Goal: Register for event/course

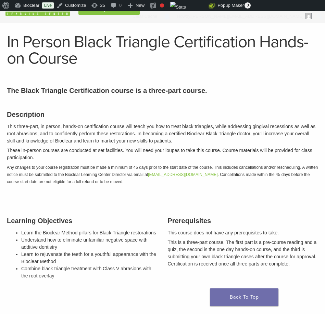
scroll to position [33, 0]
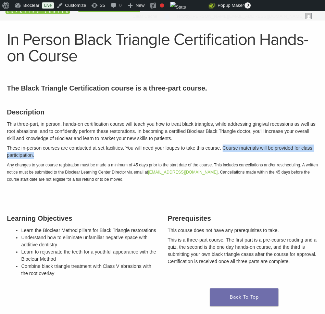
drag, startPoint x: 226, startPoint y: 148, endPoint x: 226, endPoint y: 152, distance: 4.1
click at [226, 152] on p "These in-person courses are conducted at set facilities. You will need your lou…" at bounding box center [162, 152] width 311 height 14
copy p "Course materials will be provided for class participation."
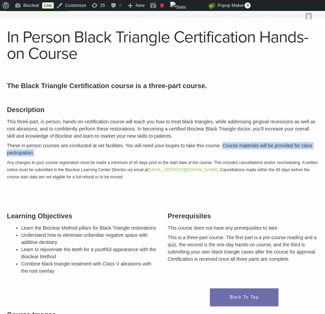
scroll to position [33, 0]
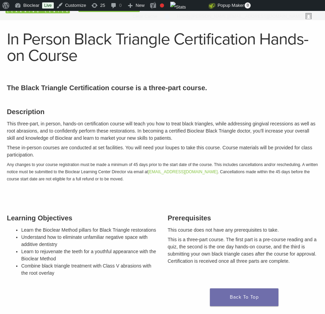
click at [23, 55] on h1 "In Person Black Triangle Certification Hands-on Course" at bounding box center [162, 47] width 311 height 33
drag, startPoint x: 7, startPoint y: 37, endPoint x: 288, endPoint y: 267, distance: 363.6
copy article "In Person Black Triangle Certification Hands-on Course Section builder not enab…"
click at [61, 177] on em "Any changes to your course registration must be made a minimum of 45 days prior…" at bounding box center [162, 172] width 311 height 19
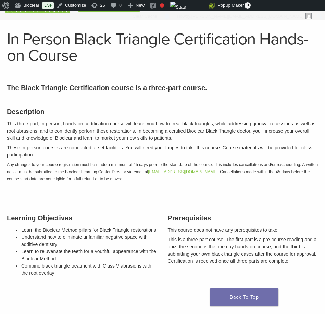
drag, startPoint x: 7, startPoint y: 86, endPoint x: 314, endPoint y: 264, distance: 354.9
copy div "The Black Triangle Certification course is a three-part course. Description Thi…"
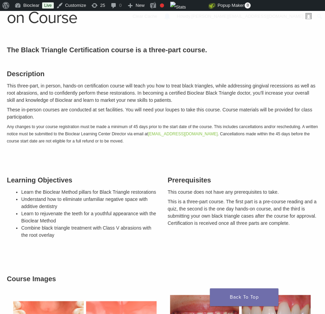
scroll to position [73, 0]
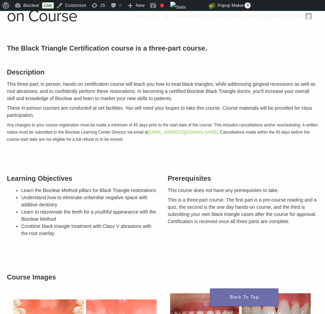
click at [272, 149] on div "Description This three-part, in person, hands-on certification course will teac…" at bounding box center [162, 105] width 321 height 92
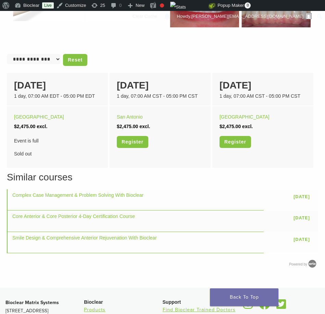
scroll to position [428, 0]
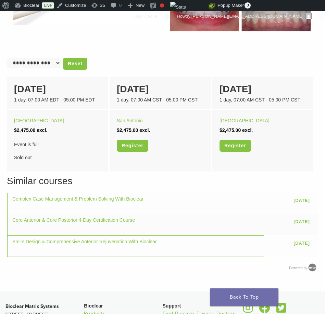
click at [44, 62] on select "**********" at bounding box center [34, 63] width 54 height 10
click at [76, 61] on link "Reset" at bounding box center [75, 64] width 24 height 12
